Goal: Navigation & Orientation: Understand site structure

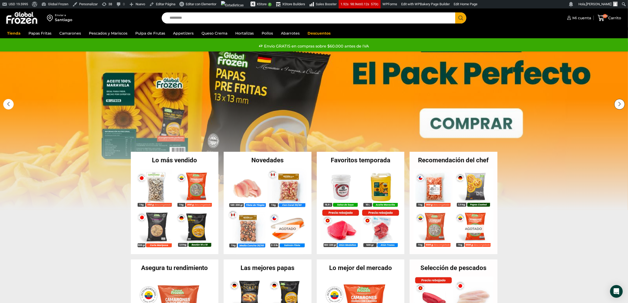
click at [620, 103] on div "Next slide" at bounding box center [619, 104] width 11 height 11
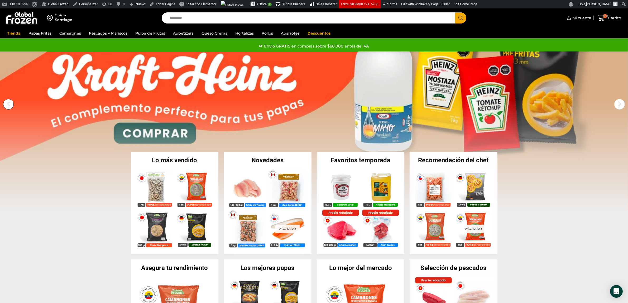
click at [12, 105] on div "Previous slide" at bounding box center [8, 104] width 11 height 11
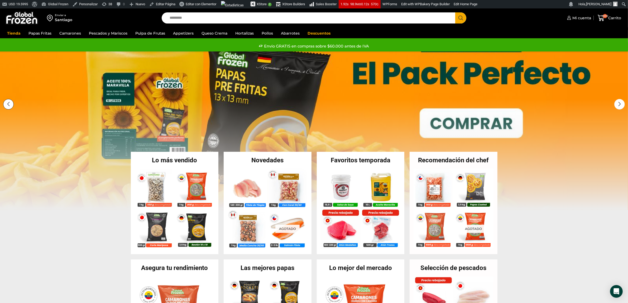
click at [12, 105] on div "Previous slide" at bounding box center [8, 104] width 11 height 11
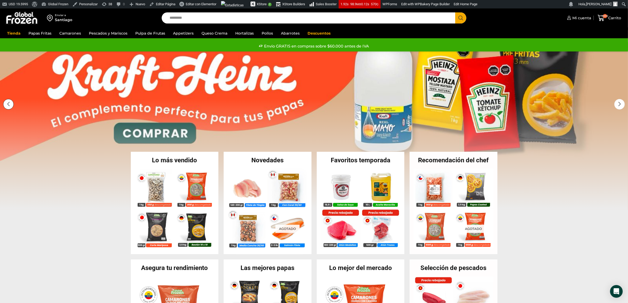
click at [12, 105] on div "Previous slide" at bounding box center [8, 104] width 11 height 11
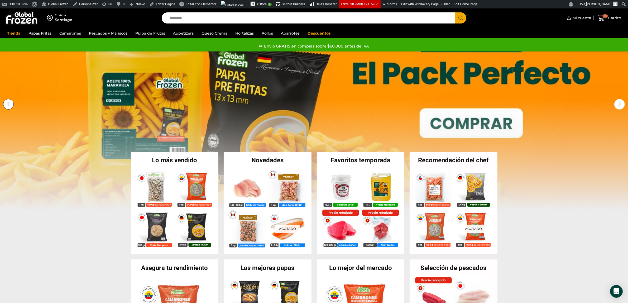
click at [12, 105] on div "Previous slide" at bounding box center [8, 104] width 11 height 11
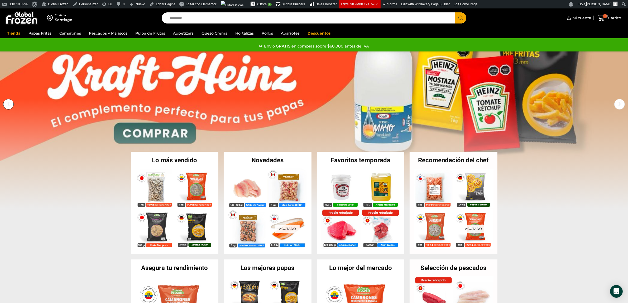
click at [12, 105] on div "Previous slide" at bounding box center [8, 104] width 11 height 11
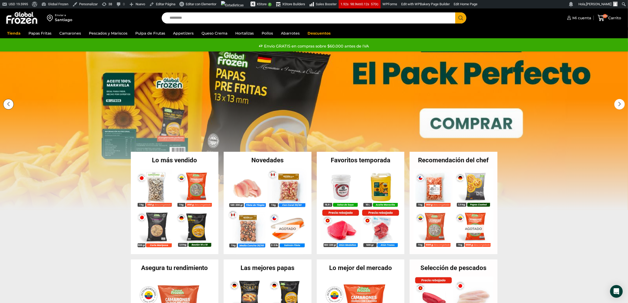
click at [12, 105] on div "Previous slide" at bounding box center [8, 104] width 11 height 11
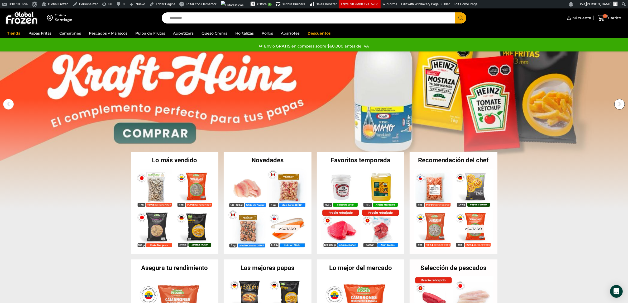
click at [624, 103] on div "Next slide" at bounding box center [619, 104] width 11 height 11
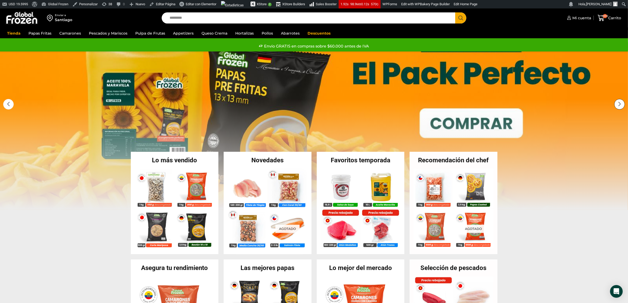
click at [624, 103] on div "Next slide" at bounding box center [619, 104] width 11 height 11
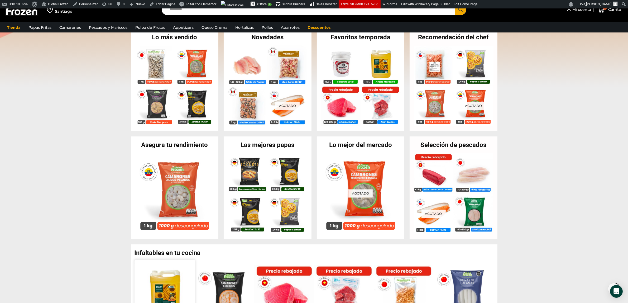
scroll to position [66, 0]
